Goal: Information Seeking & Learning: Find specific fact

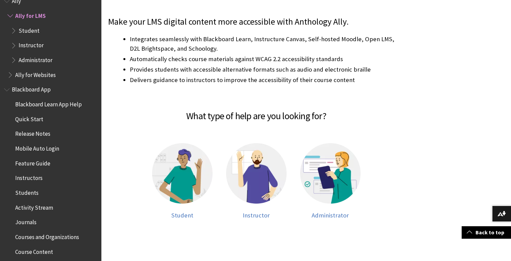
scroll to position [142, 0]
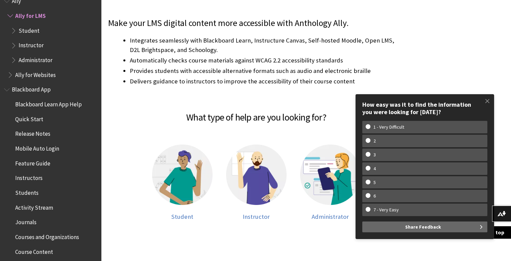
click at [13, 46] on span "Book outline for Anthology Ally Help" at bounding box center [14, 44] width 7 height 8
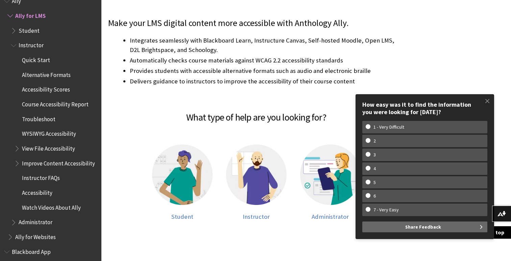
click at [43, 177] on span "Instructor FAQs" at bounding box center [41, 177] width 38 height 9
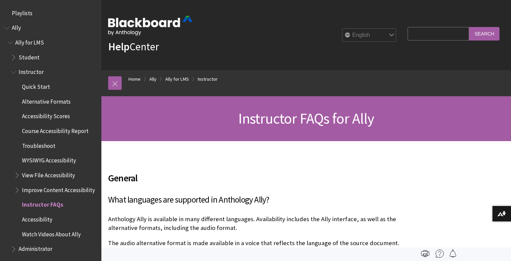
scroll to position [189, 0]
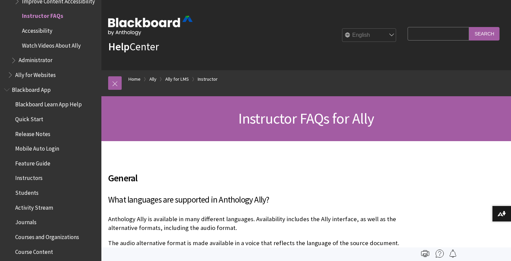
click at [436, 33] on input "Search Query" at bounding box center [439, 33] width 62 height 13
type input "metadata"
click at [469, 27] on input "Search" at bounding box center [484, 33] width 30 height 13
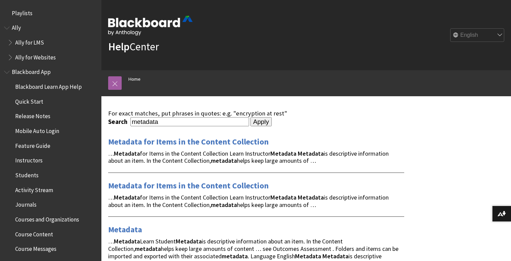
click at [176, 121] on input "metadata" at bounding box center [189, 121] width 119 height 9
type input "metadata "alt text""
click at [250, 117] on input "Apply" at bounding box center [260, 121] width 21 height 9
click at [250, 119] on input "Apply" at bounding box center [260, 121] width 21 height 9
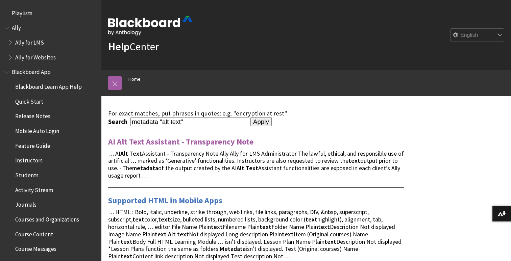
click at [223, 146] on link "AI Alt Text Assistant - Transparency Note" at bounding box center [180, 142] width 145 height 11
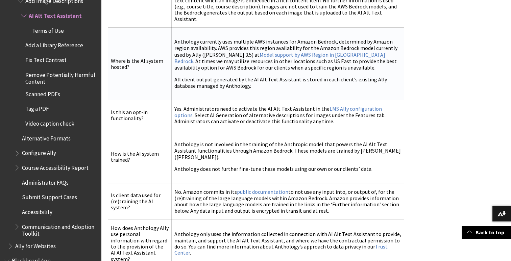
scroll to position [645, 0]
